Goal: Information Seeking & Learning: Understand process/instructions

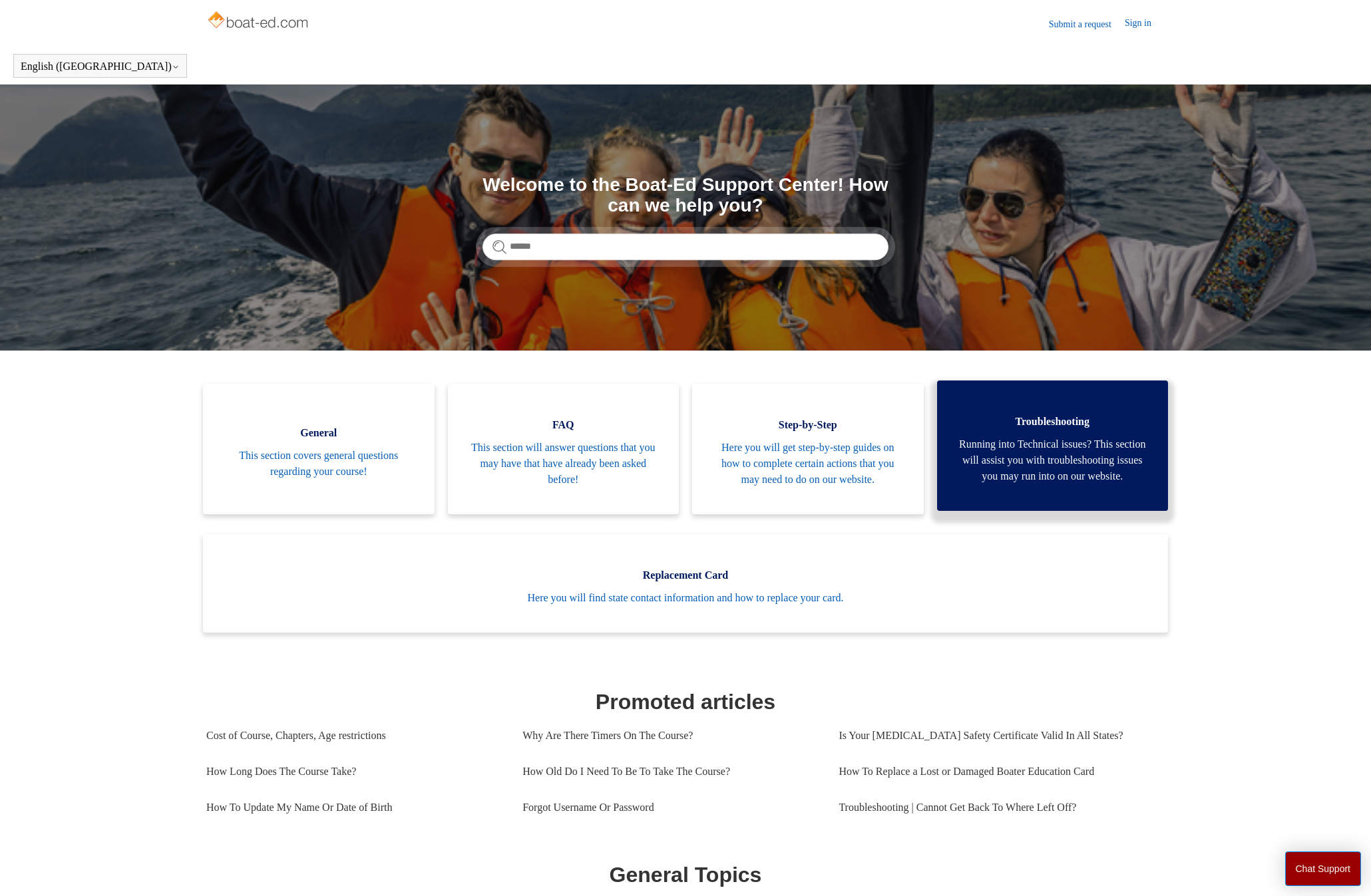
click at [1045, 425] on span "Troubleshooting" at bounding box center [1052, 421] width 191 height 16
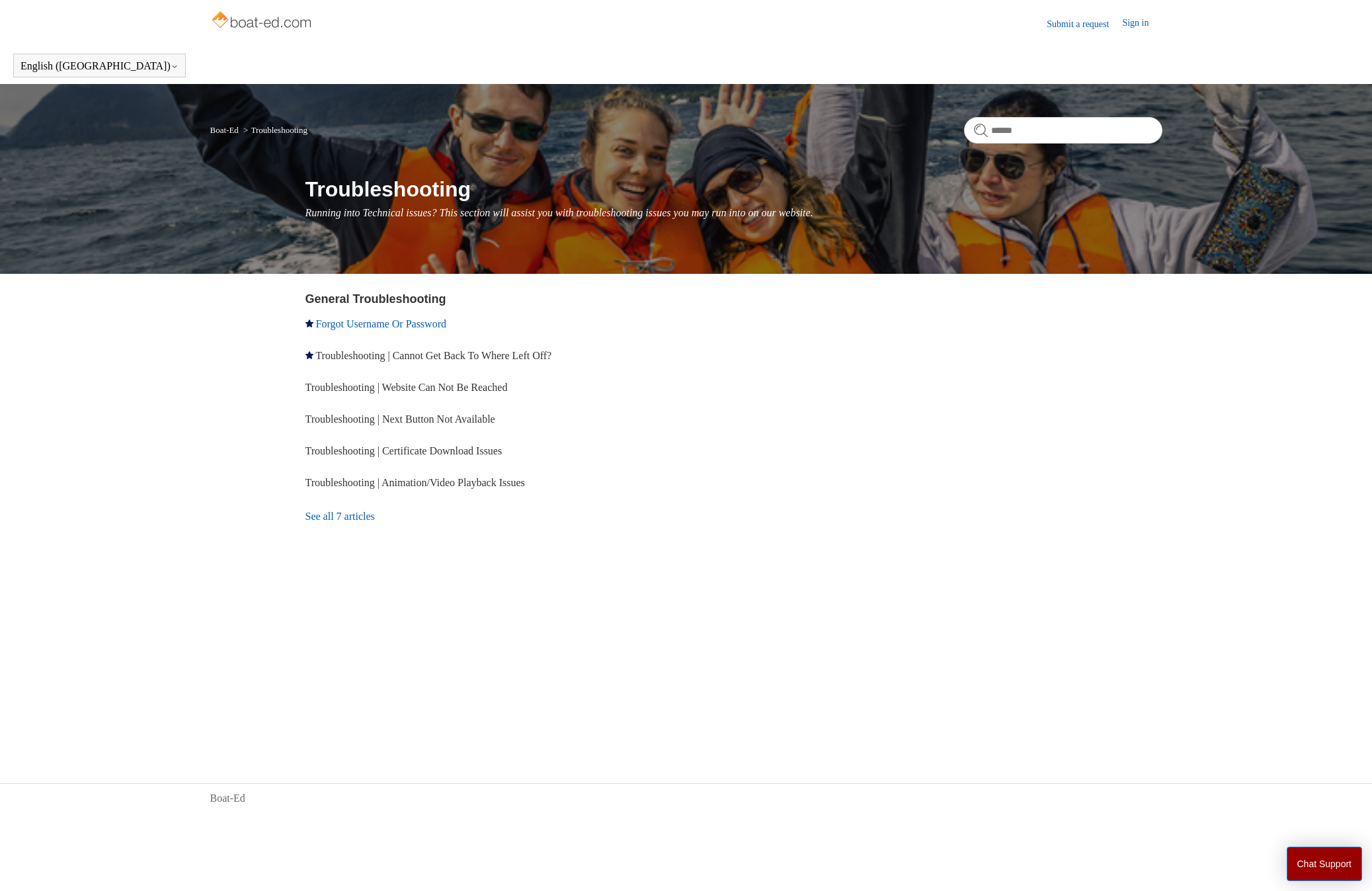
click at [369, 320] on link "Forgot Username Or Password" at bounding box center [381, 324] width 130 height 12
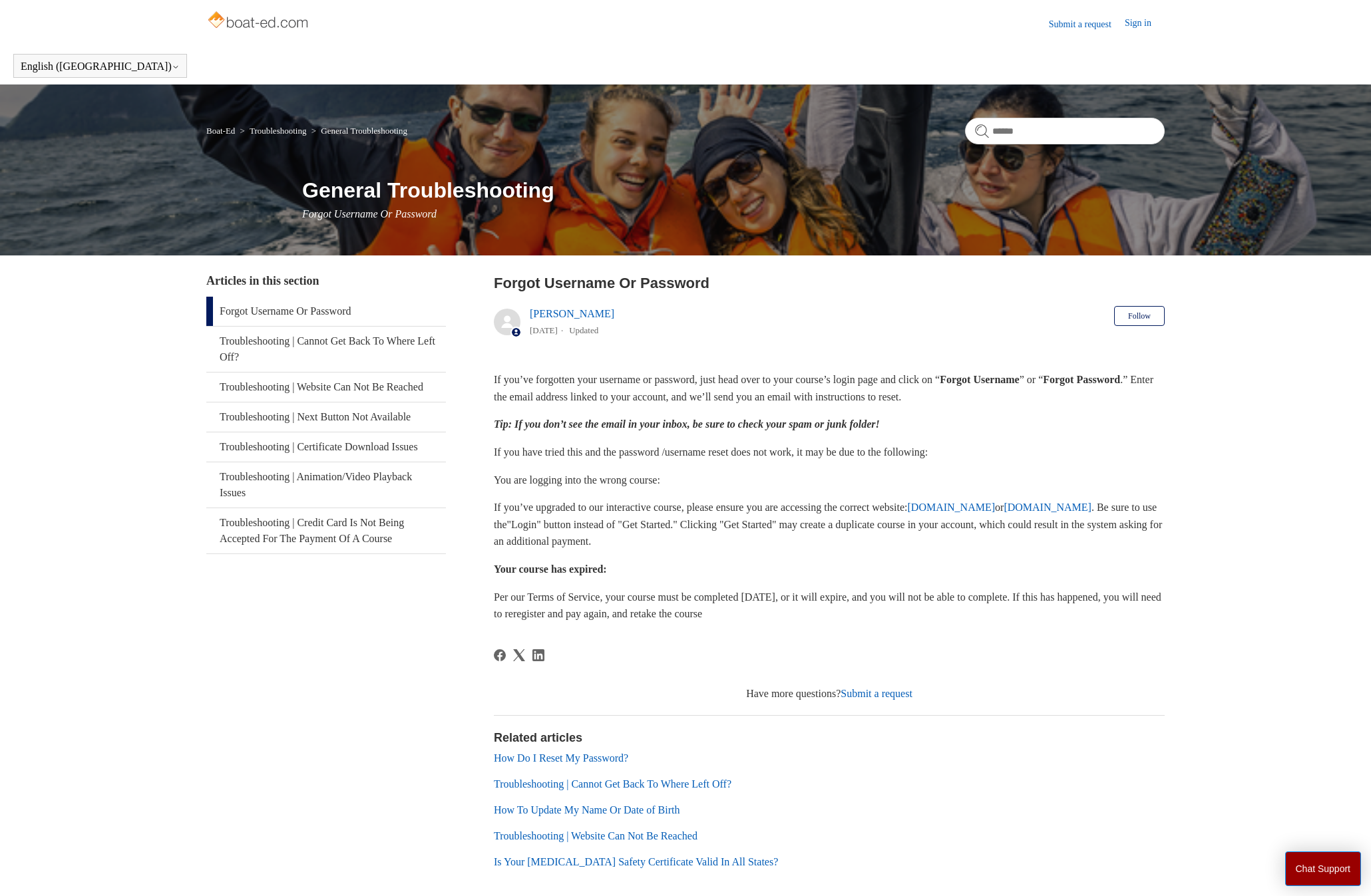
scroll to position [63, 0]
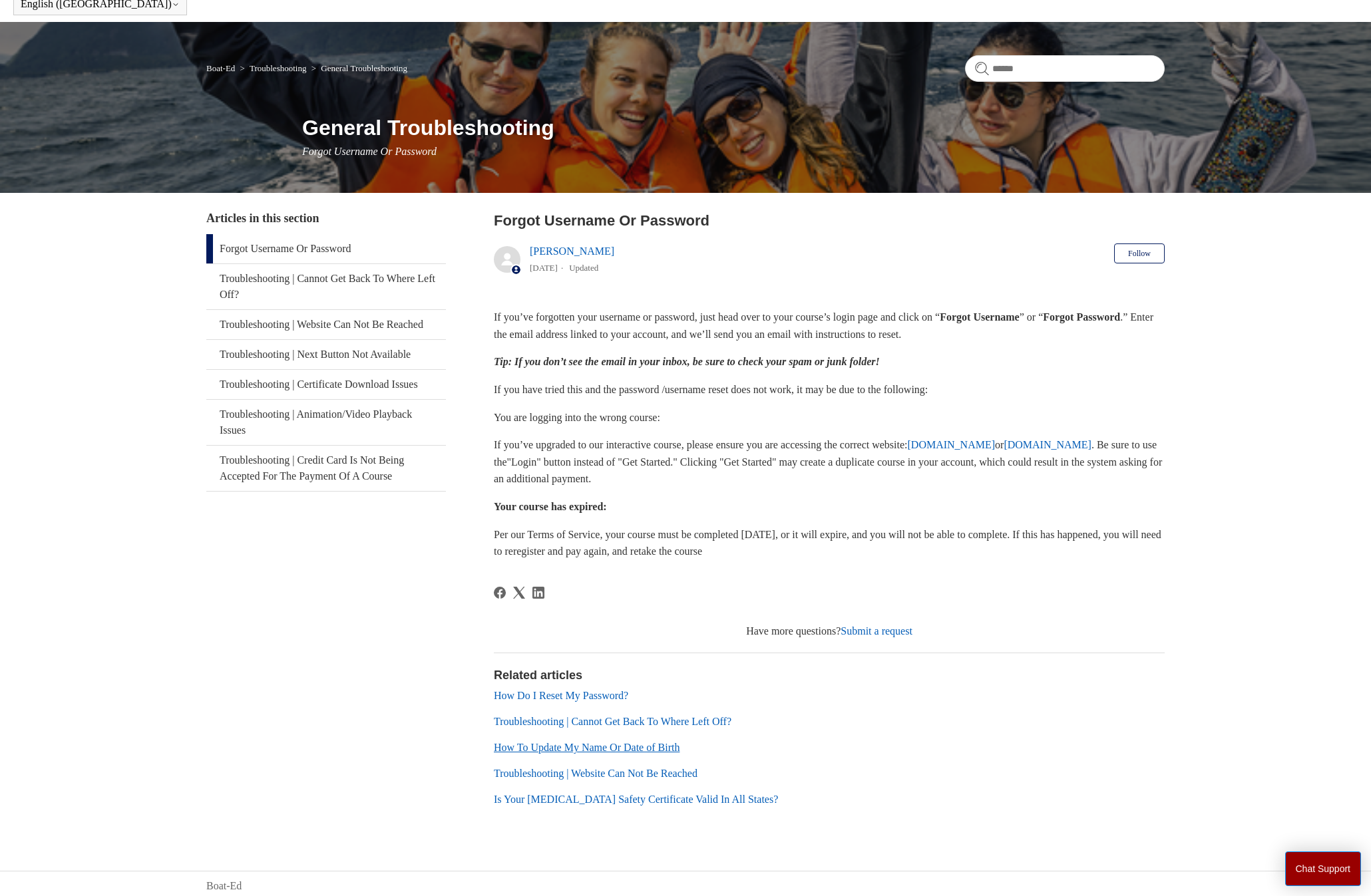
click at [548, 742] on link "How To Update My Name Or Date of Birth" at bounding box center [586, 747] width 185 height 12
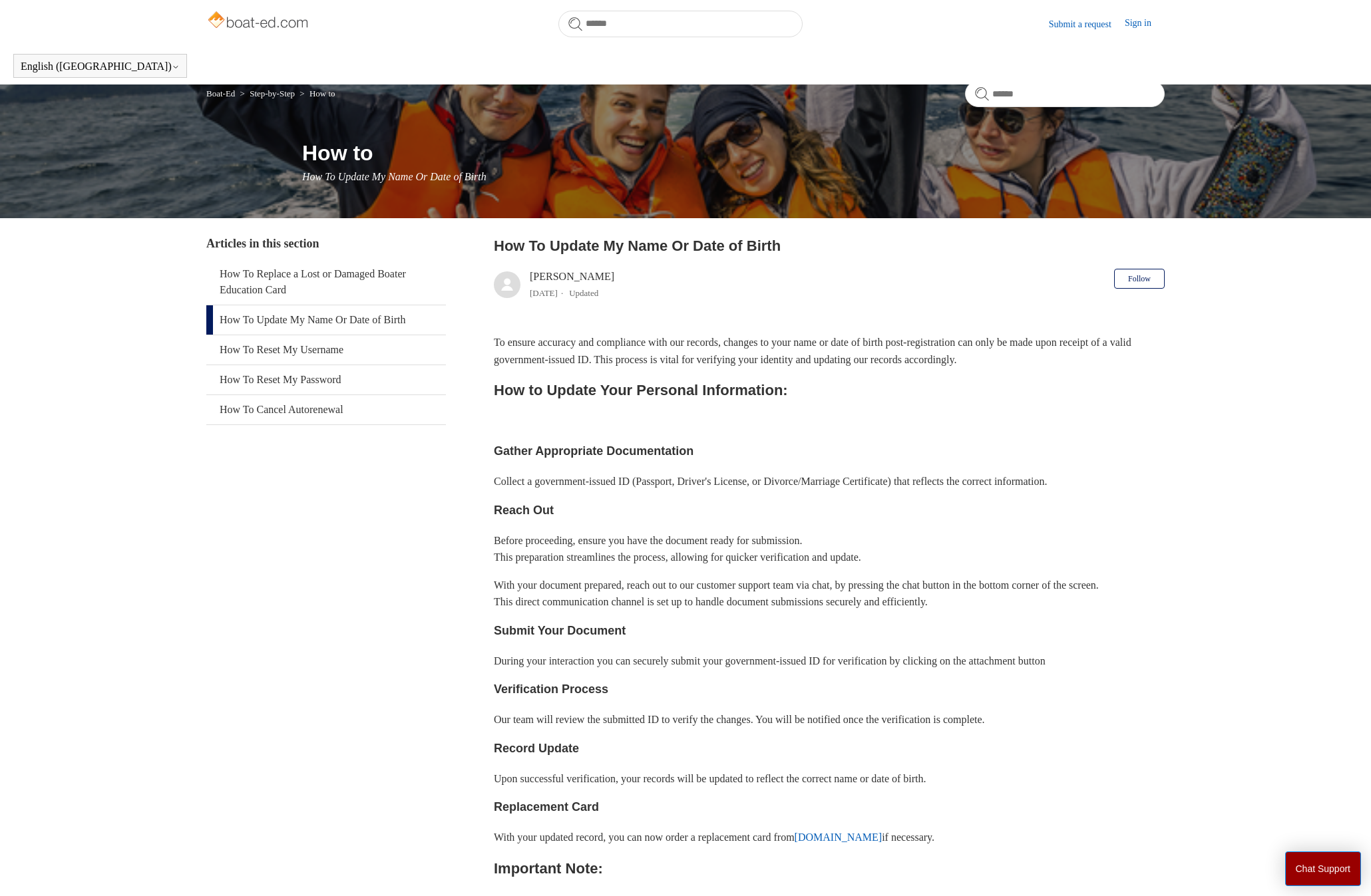
scroll to position [490, 0]
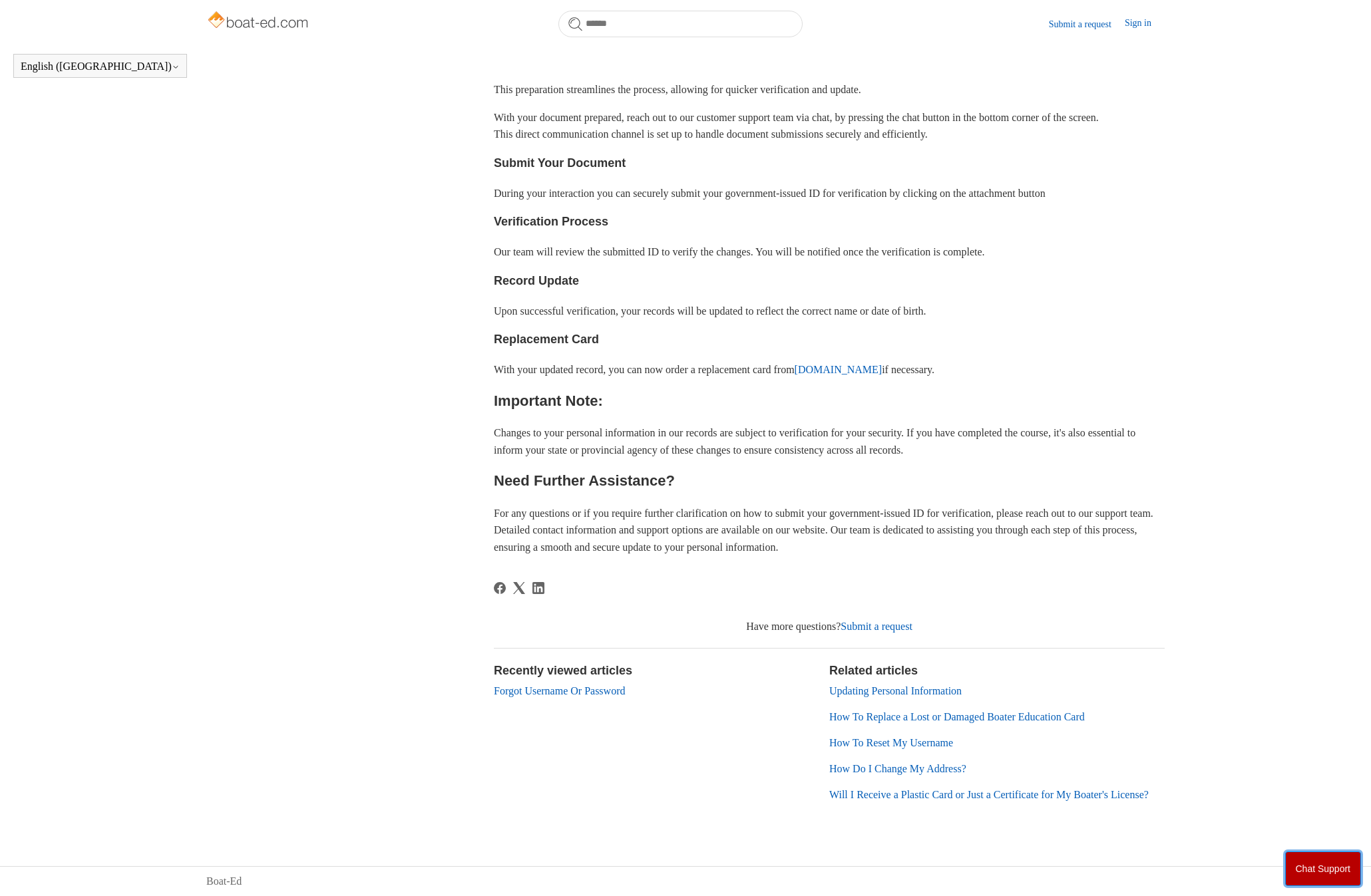
click at [1333, 865] on button "Chat Support" at bounding box center [1323, 868] width 77 height 34
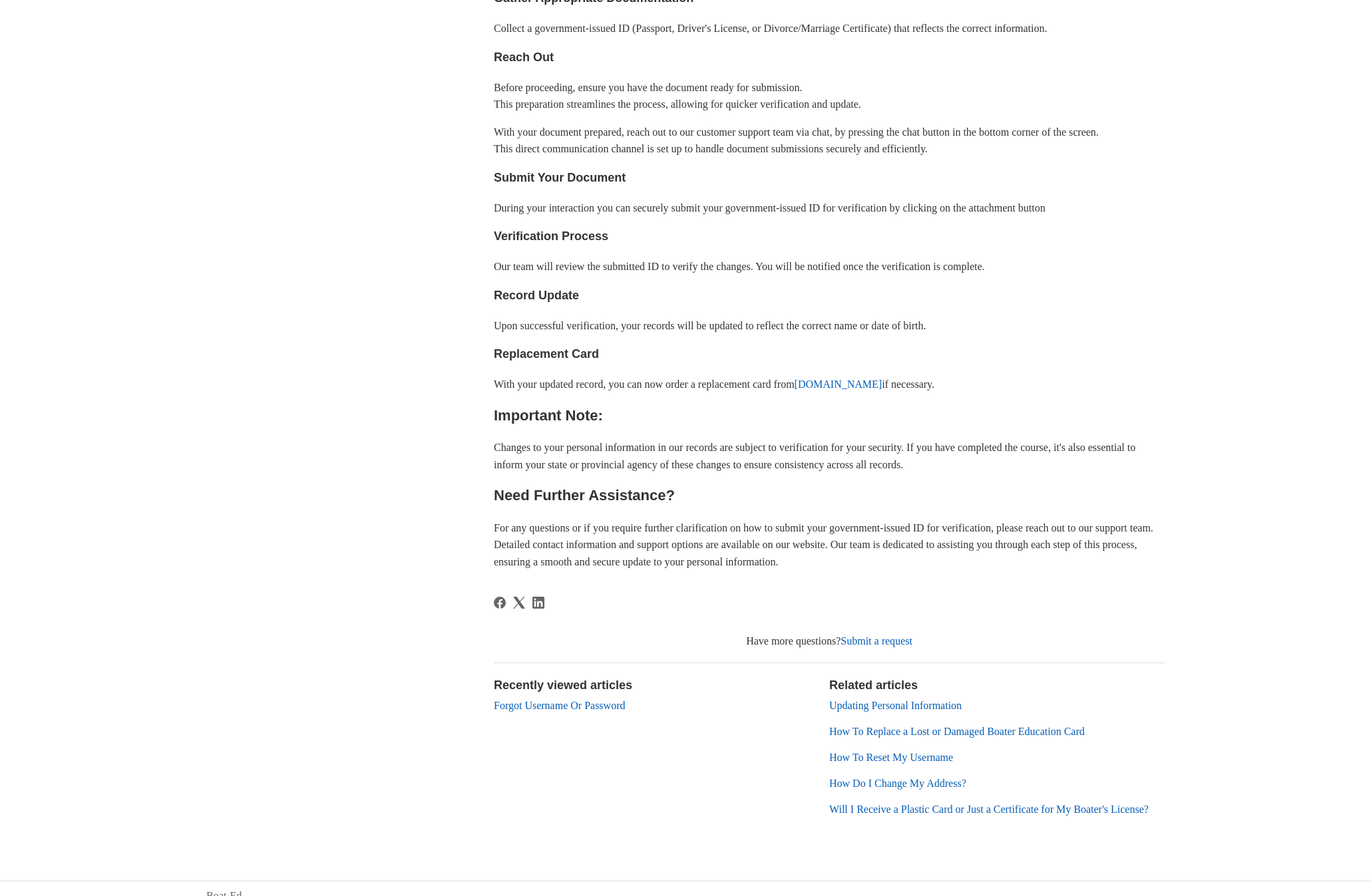
scroll to position [0, 0]
